Goal: Task Accomplishment & Management: Use online tool/utility

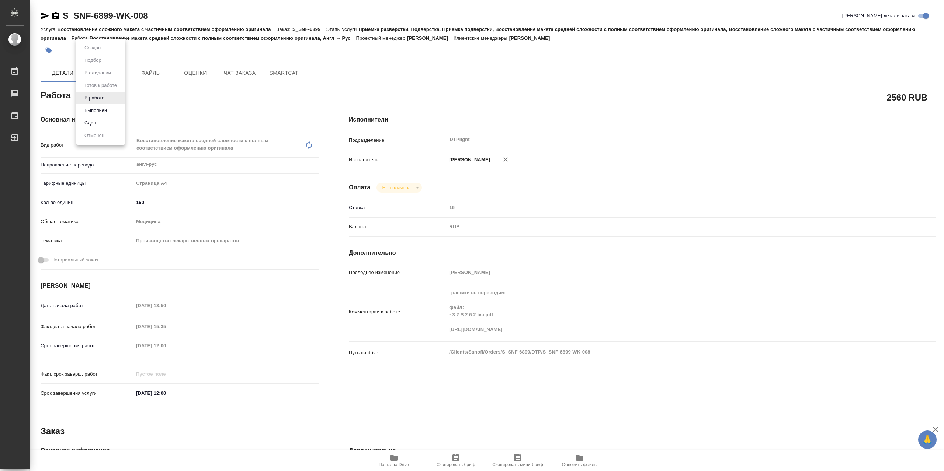
drag, startPoint x: 102, startPoint y: 99, endPoint x: 116, endPoint y: 107, distance: 15.5
click at [104, 99] on body "🙏 .cls-1 fill:#fff; AWATERA Сархатов [PERSON_NAME] Работы 0 Чаты График Выйти S…" at bounding box center [472, 235] width 944 height 471
drag, startPoint x: 114, startPoint y: 107, endPoint x: 113, endPoint y: 101, distance: 5.3
click at [114, 107] on li "Выполнен" at bounding box center [100, 110] width 49 height 13
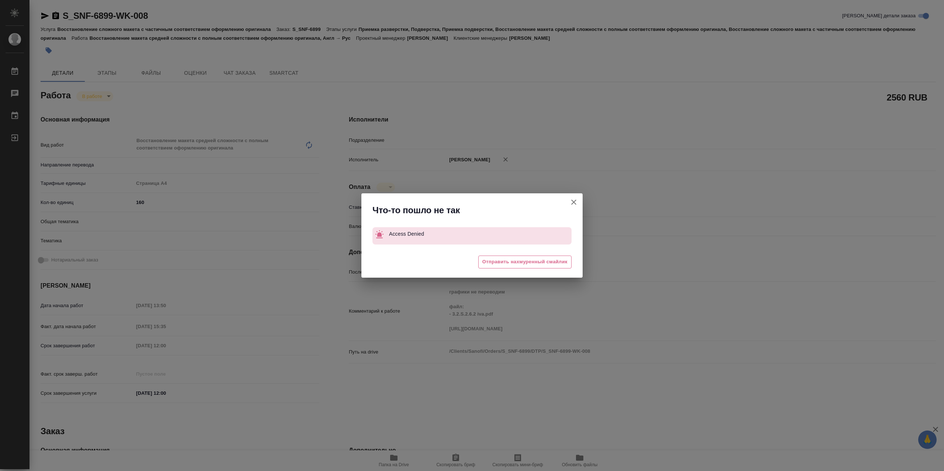
type textarea "Восстановление макета средней сложности с полным соответствием оформлению ориги…"
type textarea "x"
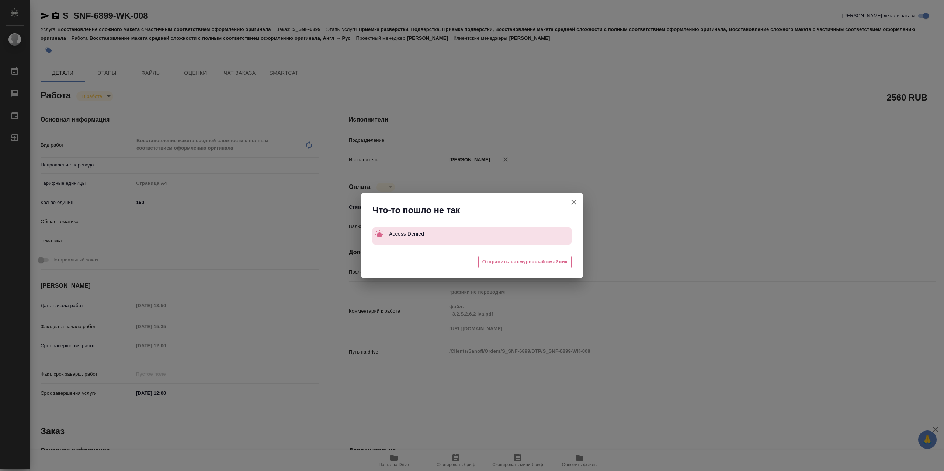
type textarea "x"
click at [575, 206] on icon "button" at bounding box center [573, 202] width 9 height 9
type textarea "x"
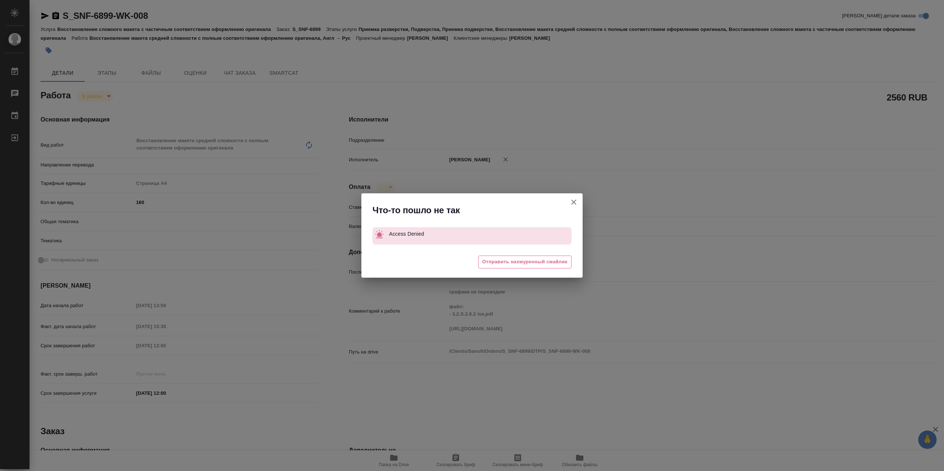
type textarea "x"
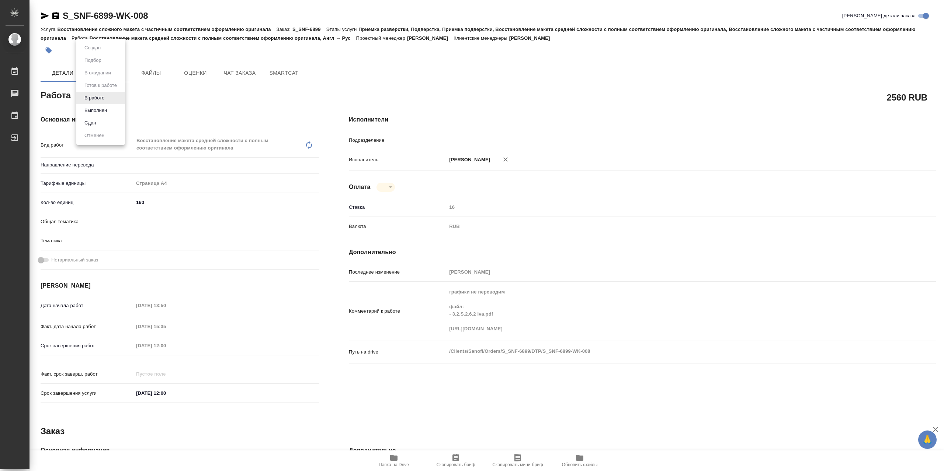
click at [104, 102] on body "🙏 .cls-1 fill:#fff; AWATERA Сархатов [PERSON_NAME] Работы 0 Чаты График Выйти S…" at bounding box center [472, 235] width 944 height 471
click at [109, 108] on li "Выполнен" at bounding box center [100, 110] width 49 height 13
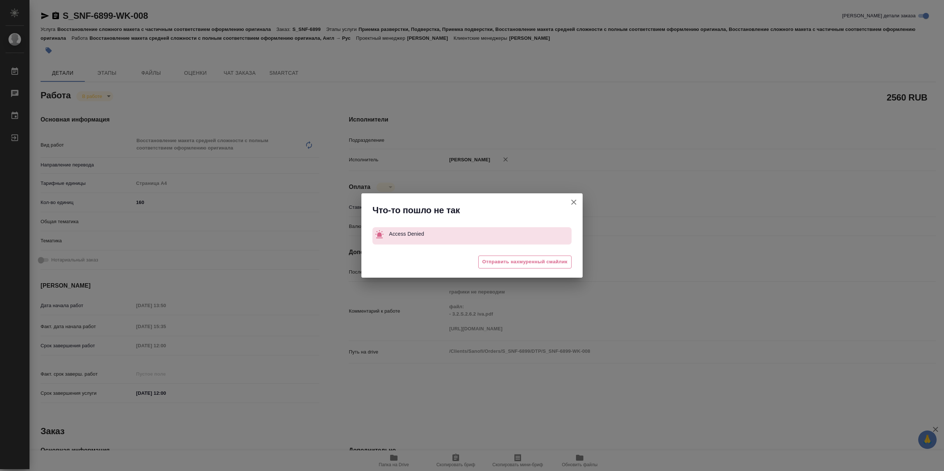
type textarea "x"
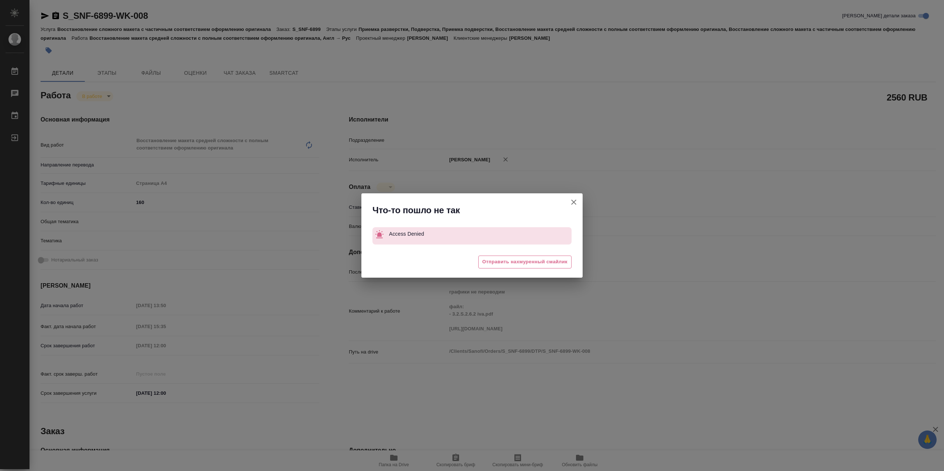
click at [573, 202] on icon "button" at bounding box center [573, 202] width 5 height 5
type textarea "x"
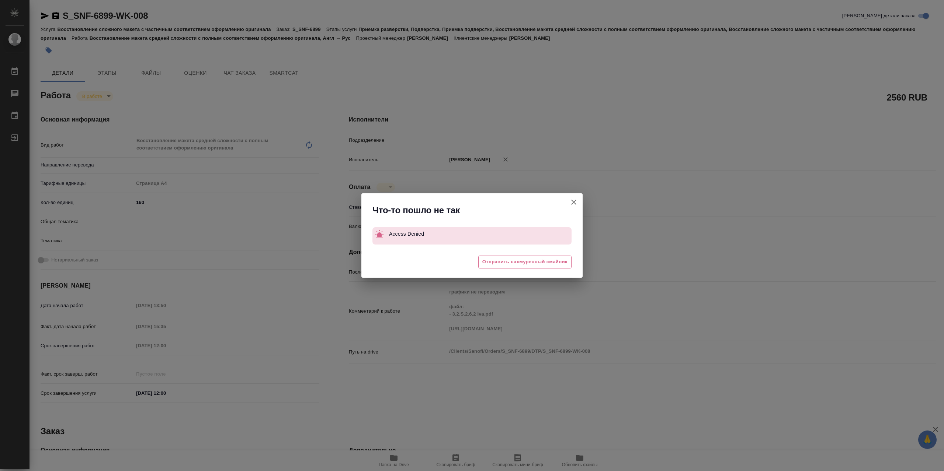
type textarea "x"
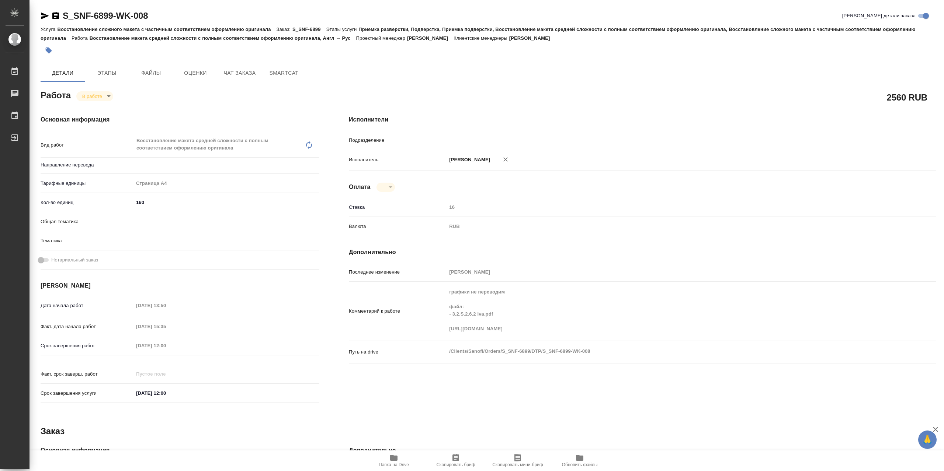
type textarea "x"
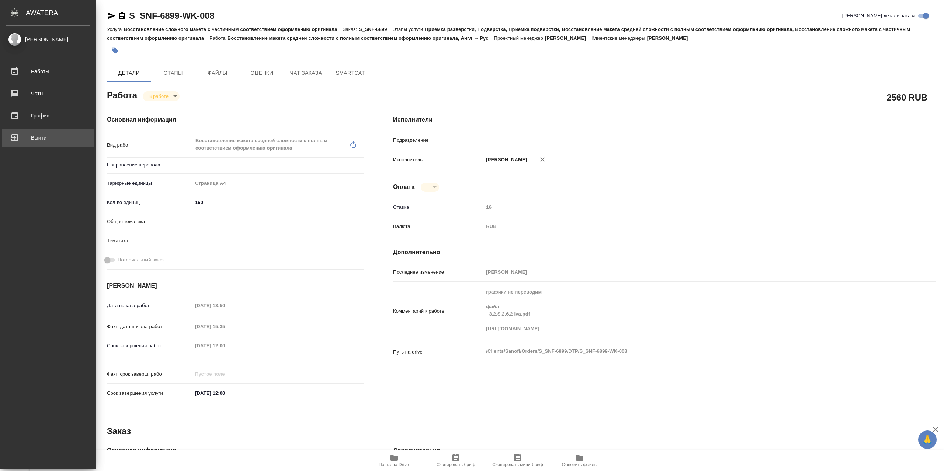
type textarea "x"
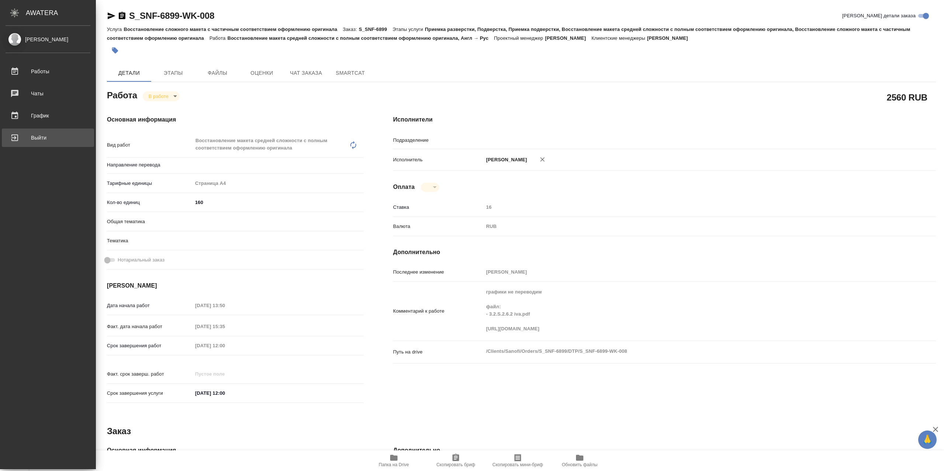
drag, startPoint x: 32, startPoint y: 146, endPoint x: 30, endPoint y: 142, distance: 4.7
click at [31, 146] on link "Выйти" at bounding box center [48, 138] width 92 height 18
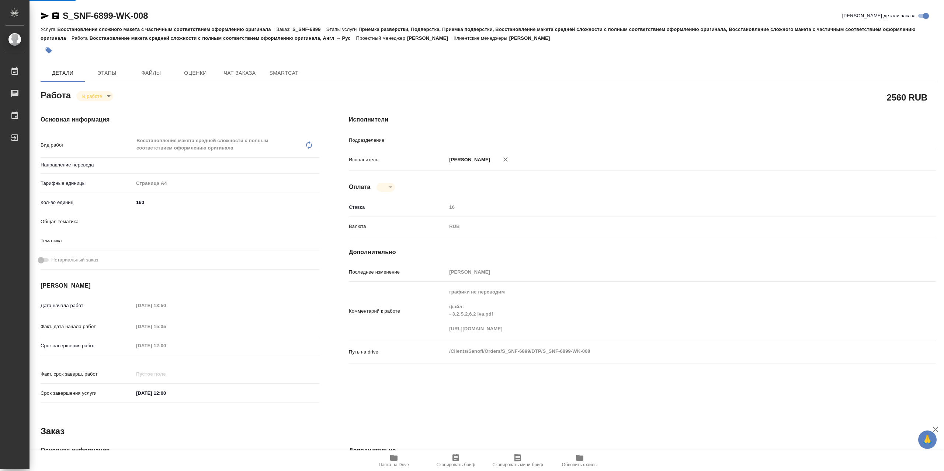
type textarea "x"
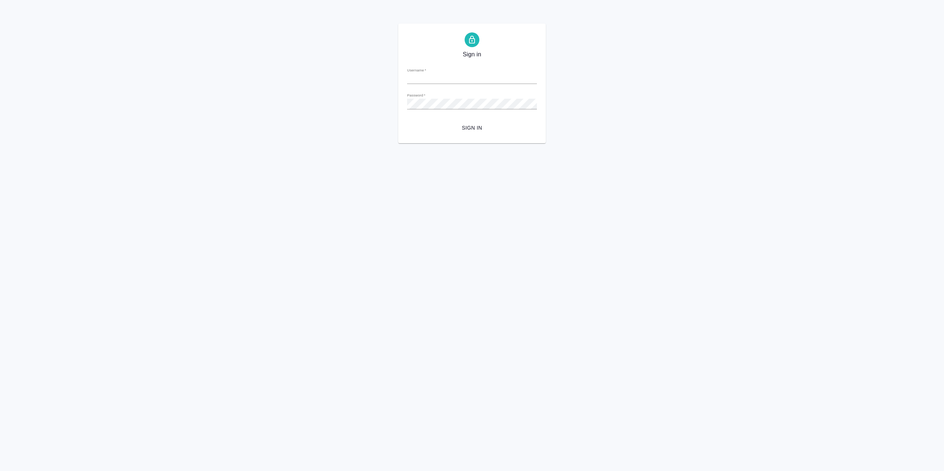
type input "r.sarkhatov@awatera.com"
click at [494, 135] on button "Sign in" at bounding box center [472, 128] width 130 height 14
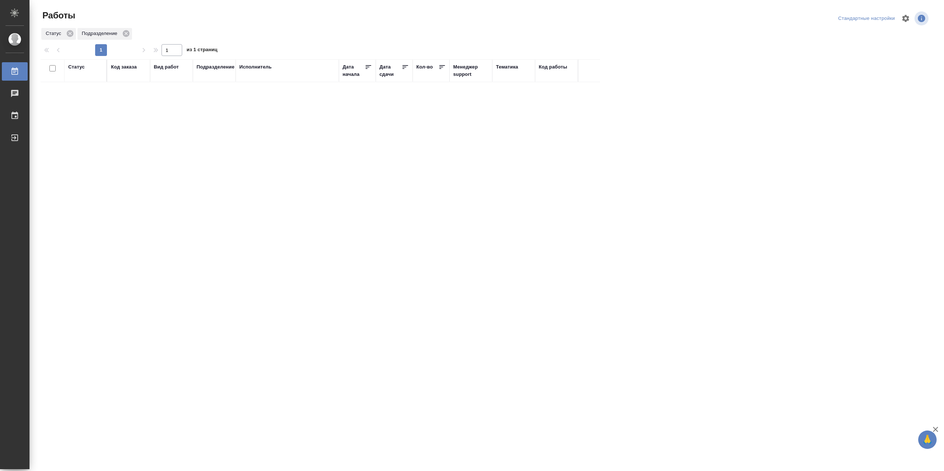
click at [78, 69] on div "Статус" at bounding box center [76, 66] width 17 height 7
click at [91, 100] on div at bounding box center [96, 86] width 13 height 29
click at [124, 147] on div "В работе" at bounding box center [166, 143] width 111 height 13
click at [296, 147] on td "[PERSON_NAME]" at bounding box center [287, 135] width 103 height 26
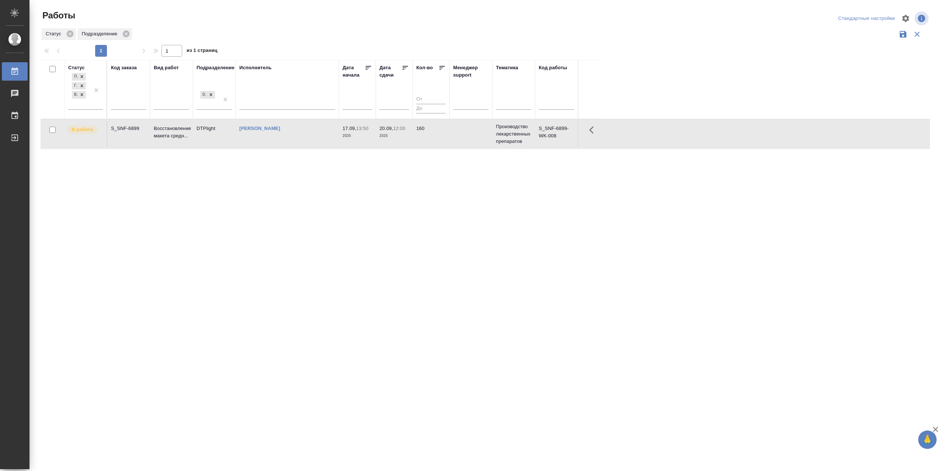
click at [296, 147] on td "[PERSON_NAME]" at bounding box center [287, 134] width 103 height 26
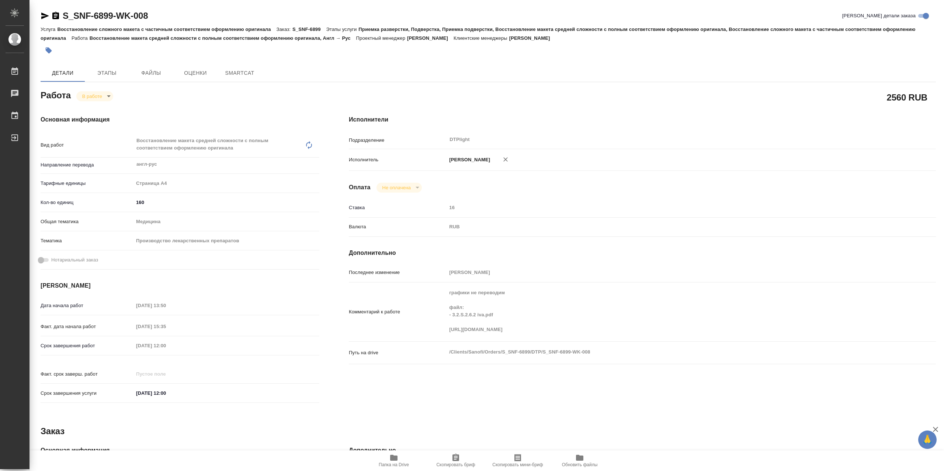
type textarea "x"
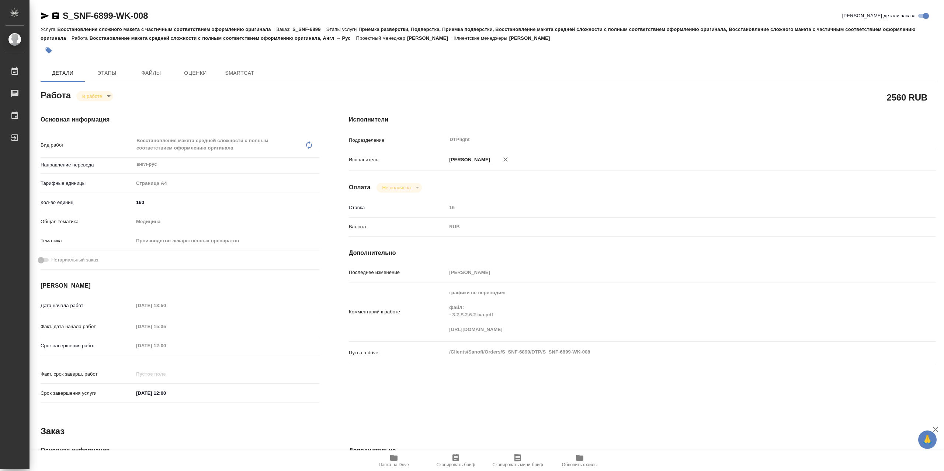
type textarea "x"
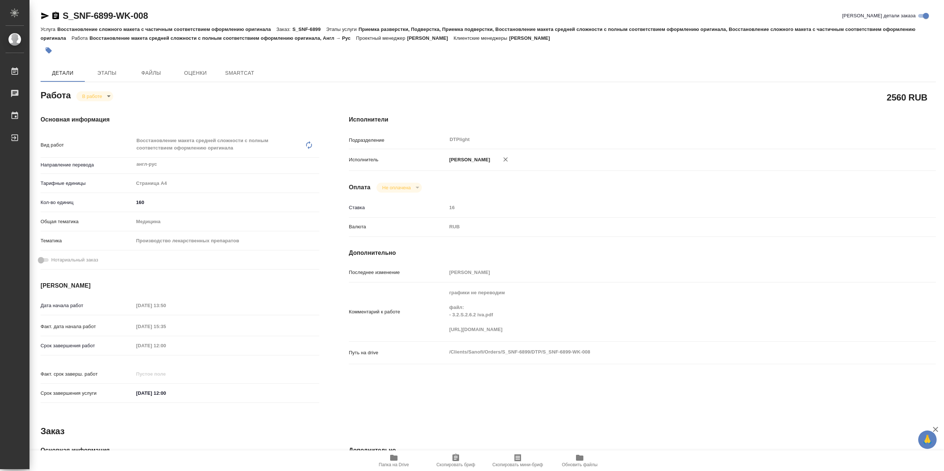
type textarea "x"
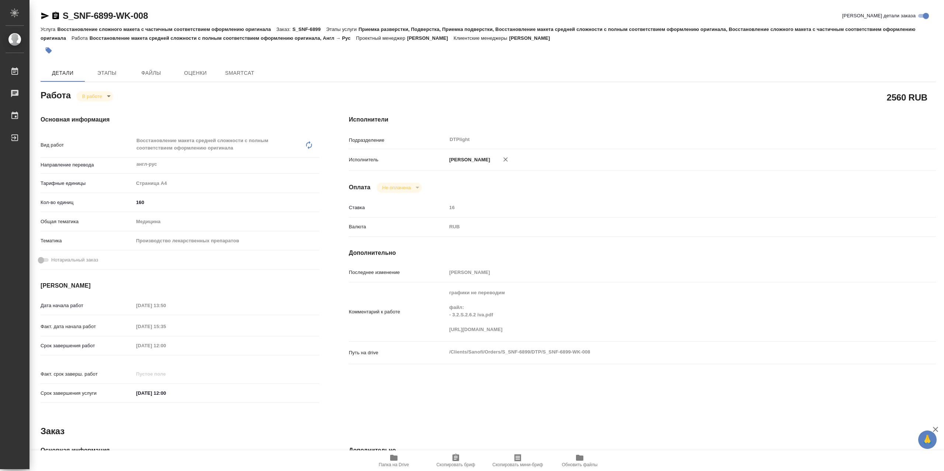
click at [104, 101] on body "🙏 .cls-1 fill:#fff; AWATERA Сархатов Руслан Работы Чаты График Выйти S_SNF-6899…" at bounding box center [472, 235] width 944 height 471
type textarea "x"
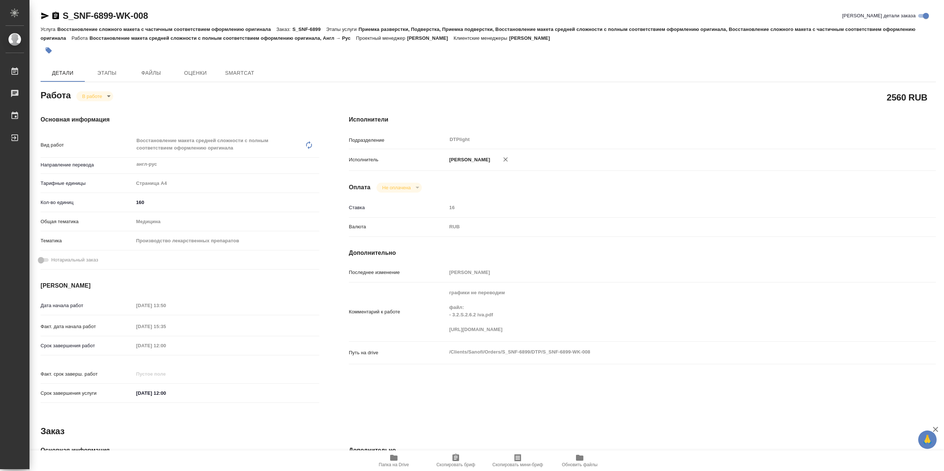
type textarea "x"
click at [110, 108] on li "Выполнен" at bounding box center [100, 110] width 49 height 13
type textarea "x"
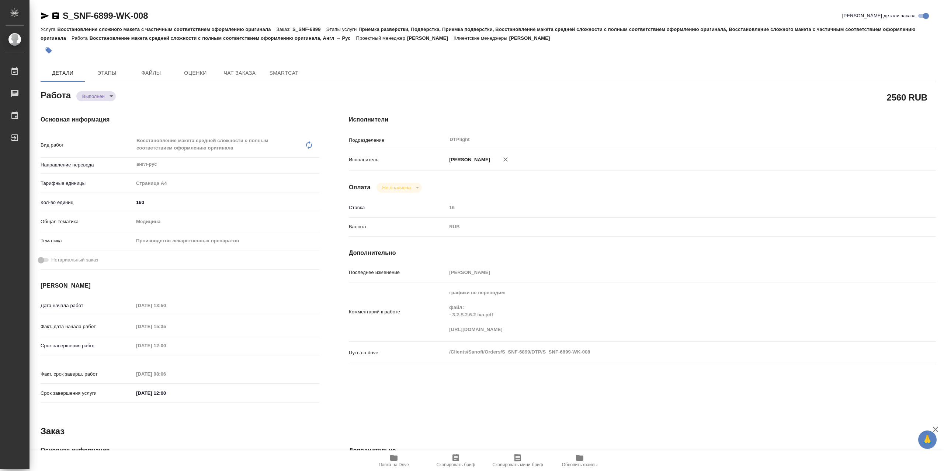
type textarea "x"
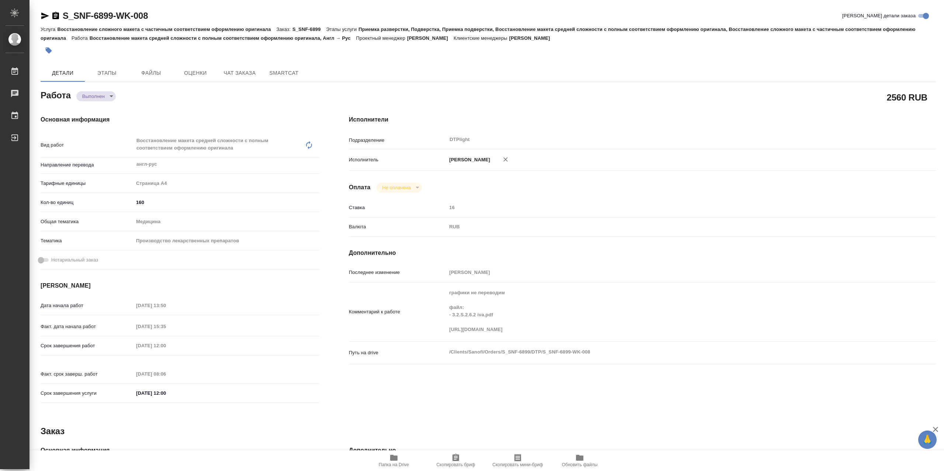
type textarea "x"
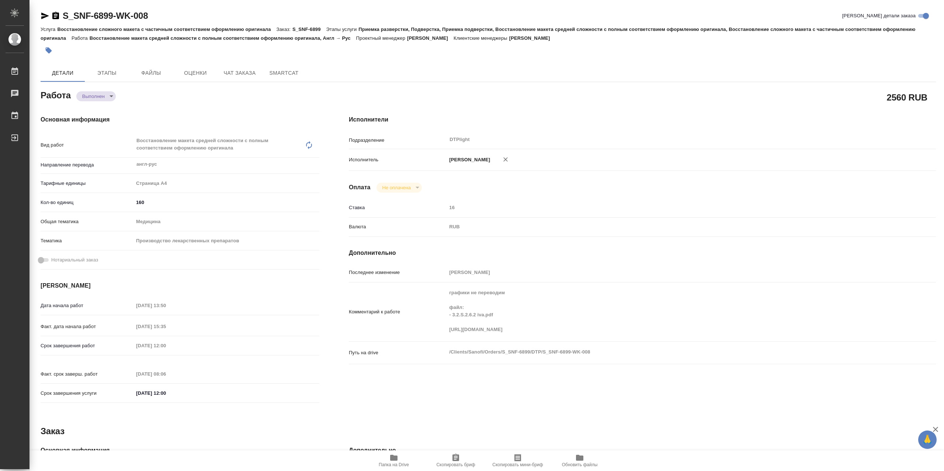
type textarea "x"
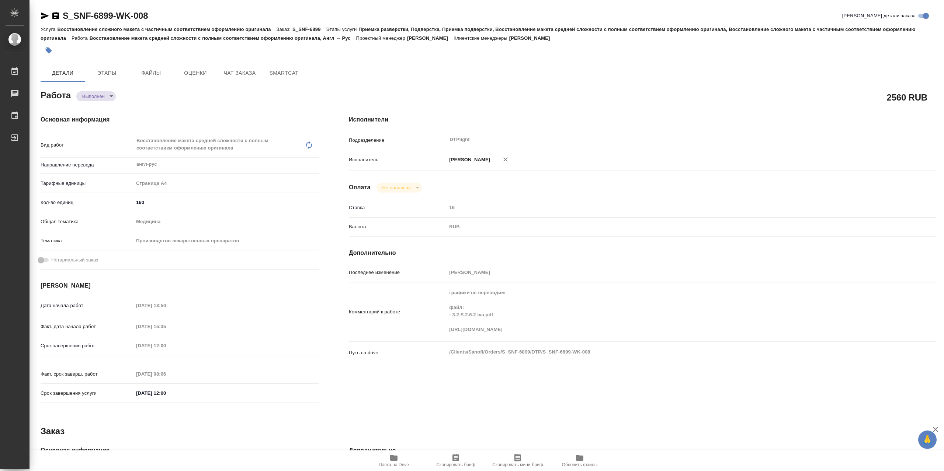
type textarea "x"
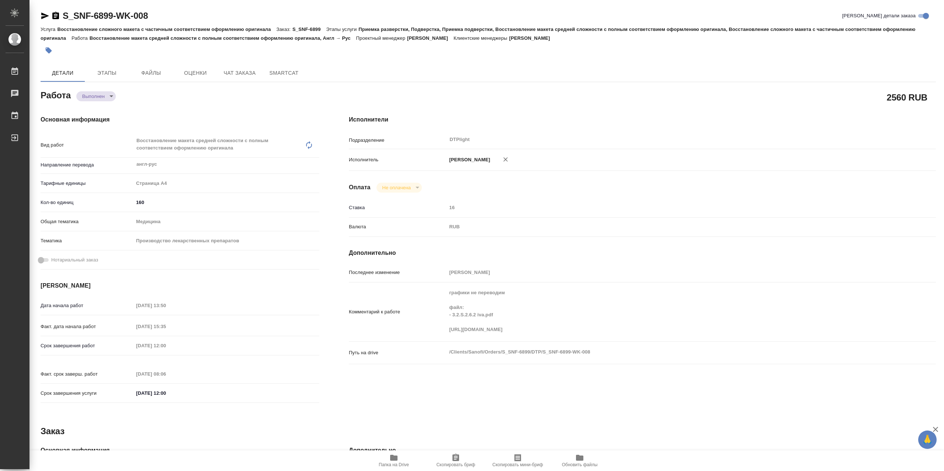
type textarea "x"
